Goal: Task Accomplishment & Management: Use online tool/utility

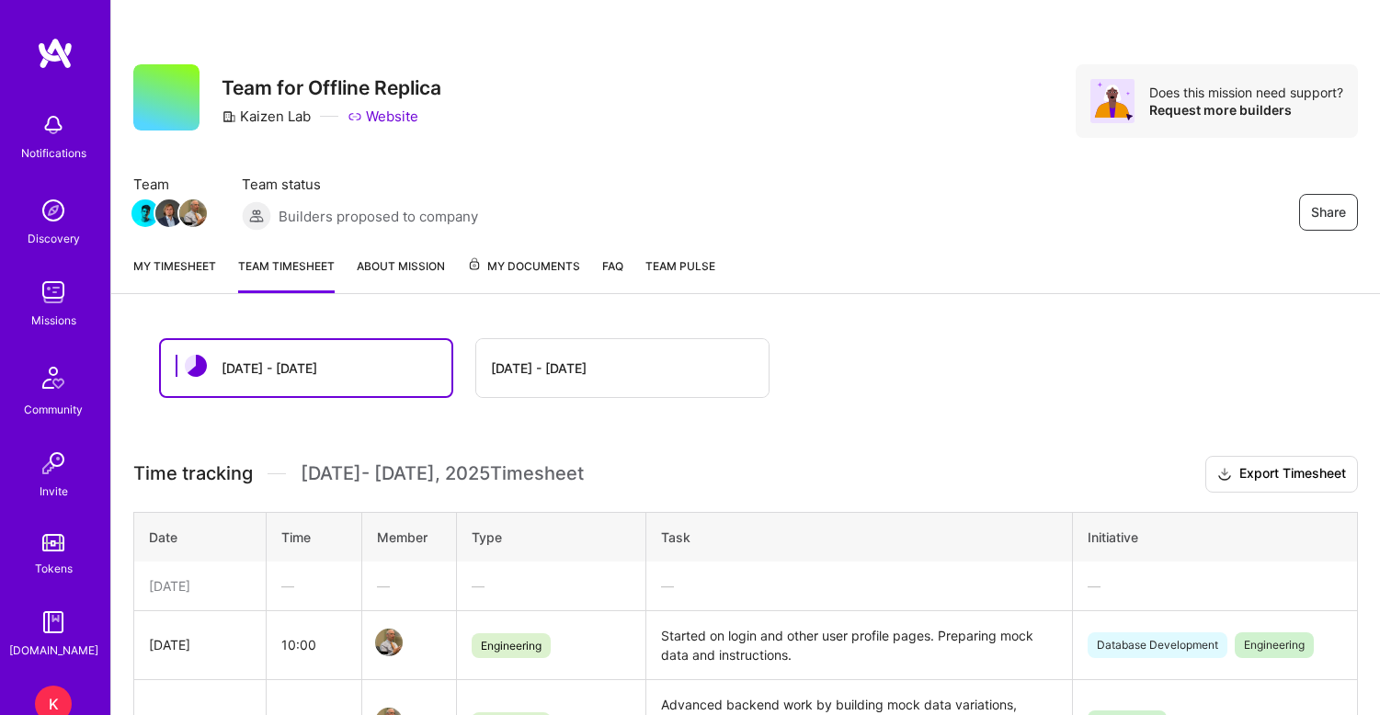
scroll to position [441, 0]
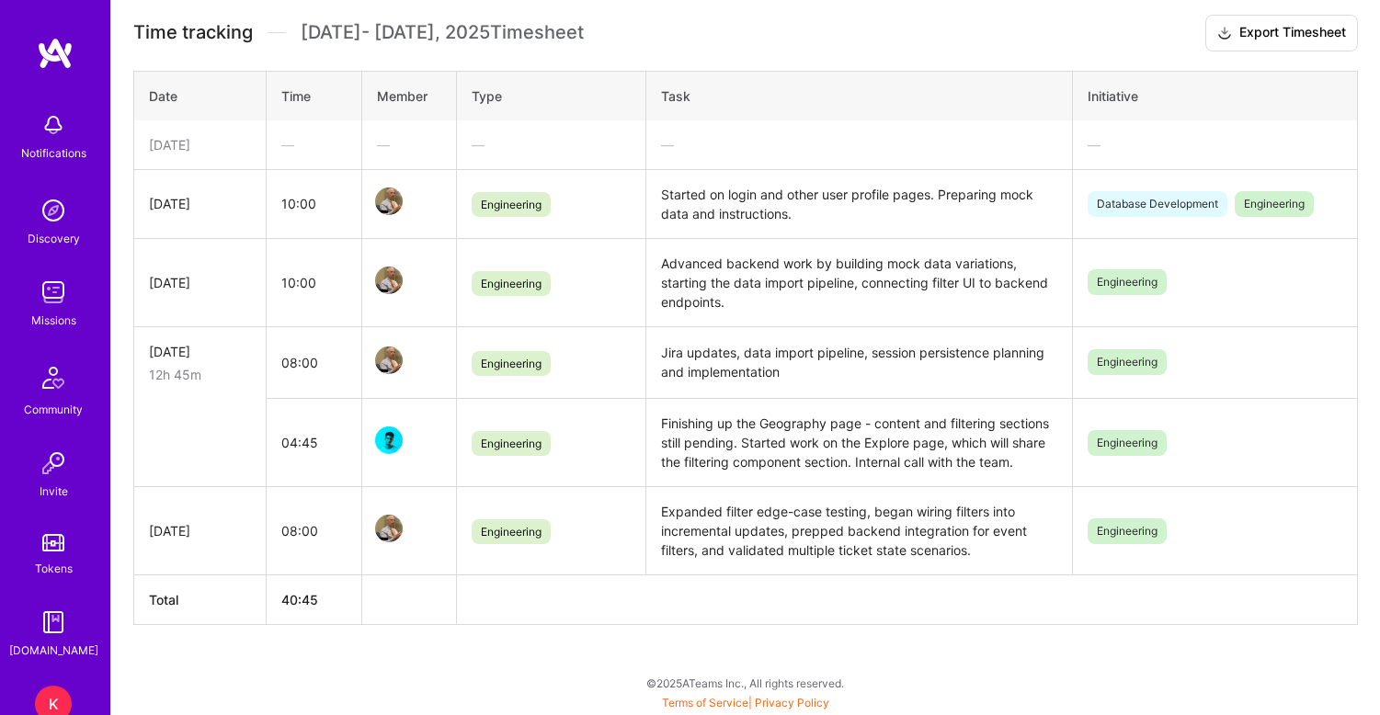
scroll to position [441, 0]
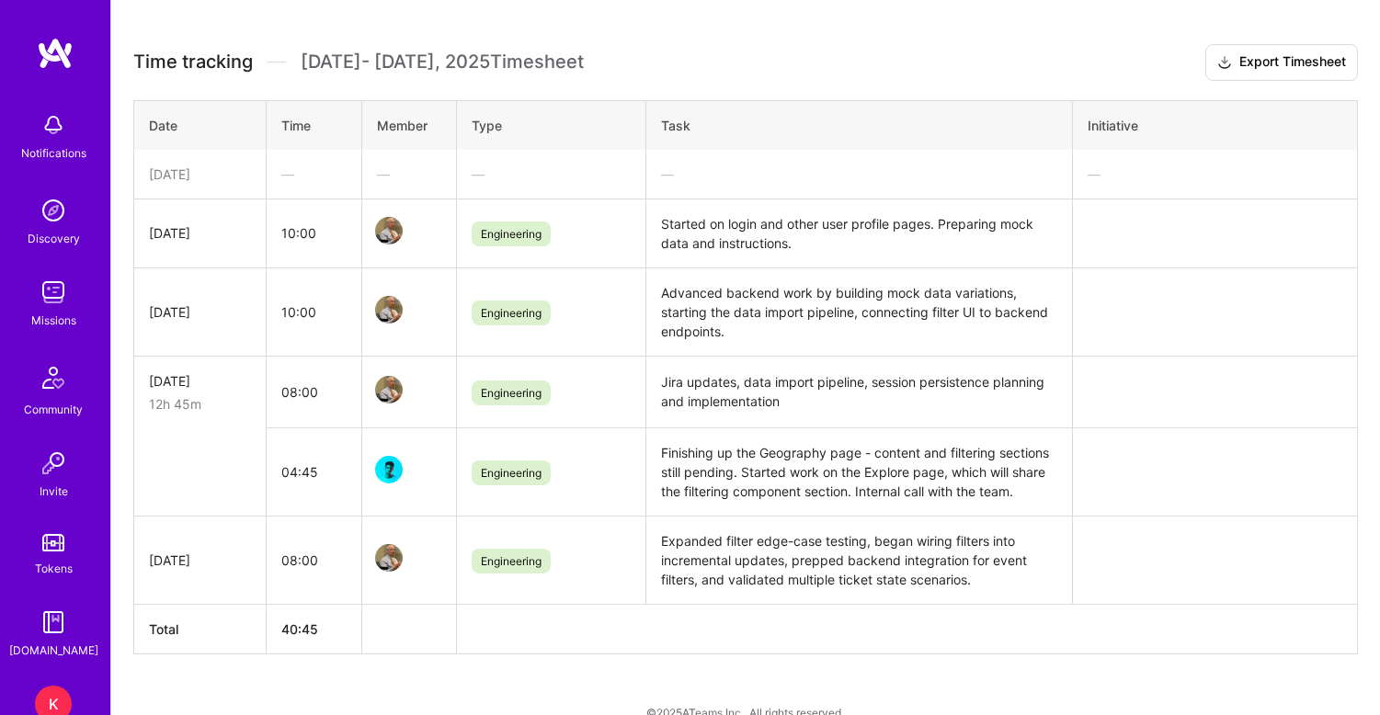
scroll to position [411, 0]
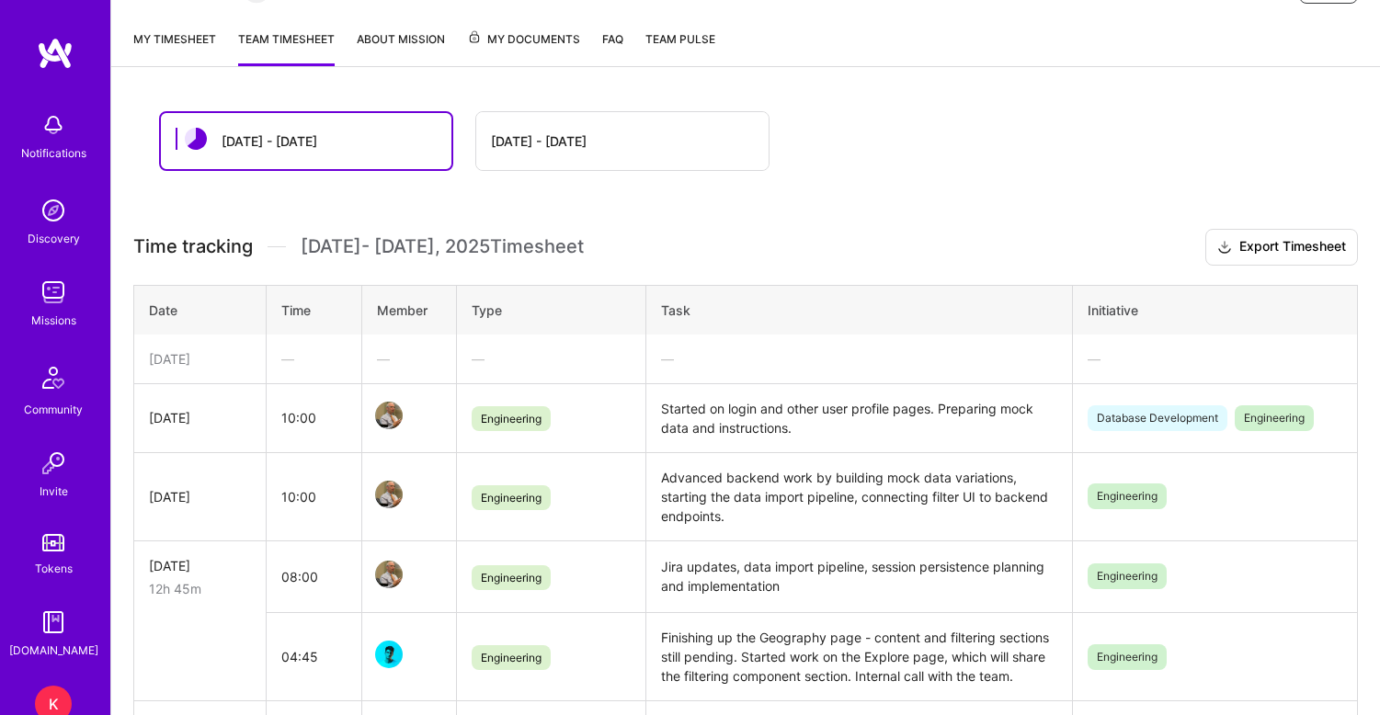
scroll to position [190, 0]
